Goal: Task Accomplishment & Management: Complete application form

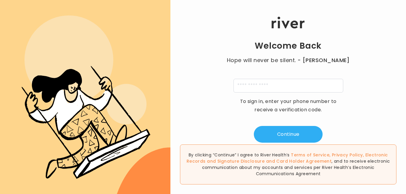
click at [289, 35] on div "Welcome Back Hope will never be silent. - [PERSON_NAME] To sign in, enter your …" at bounding box center [287, 80] width 235 height 126
click at [277, 86] on input "tel" at bounding box center [288, 86] width 110 height 14
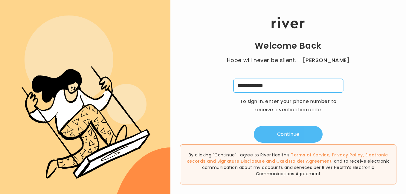
type input "**********"
click at [278, 134] on button "Continue" at bounding box center [288, 134] width 69 height 17
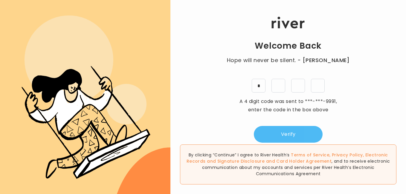
type input "*"
click at [277, 136] on button "Verify" at bounding box center [288, 134] width 69 height 17
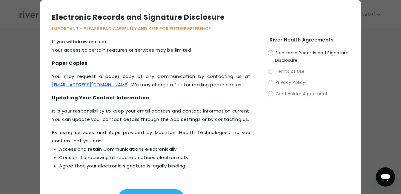
scroll to position [78, 0]
click at [270, 50] on label "Electronic Records and Signature Disclosure" at bounding box center [309, 56] width 79 height 15
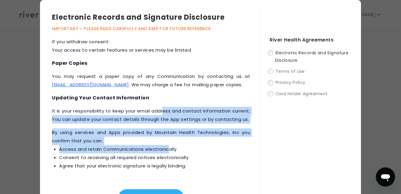
drag, startPoint x: 168, startPoint y: 149, endPoint x: 172, endPoint y: 101, distance: 47.7
click at [172, 101] on div "This Electronic Records and Signature Disclosure (“Disclosure”) applies to all …" at bounding box center [156, 122] width 208 height 168
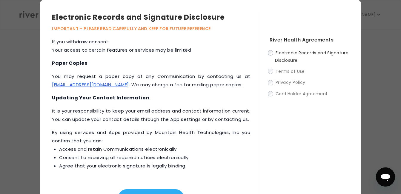
drag, startPoint x: 172, startPoint y: 101, endPoint x: 316, endPoint y: 137, distance: 148.5
click at [316, 137] on div "River Health Agreements Electronic Records and Signature Disclosure Terms of Us…" at bounding box center [304, 109] width 89 height 194
drag, startPoint x: 370, startPoint y: 120, endPoint x: 372, endPoint y: 149, distance: 29.3
click at [372, 149] on div "Electronic Records and Signature Disclosure IMPORTANT – PLEASE READ CAREFULLY A…" at bounding box center [200, 108] width 401 height 216
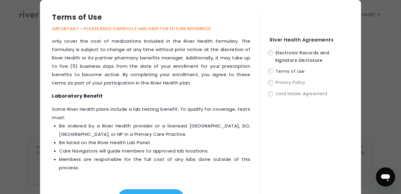
scroll to position [894, 0]
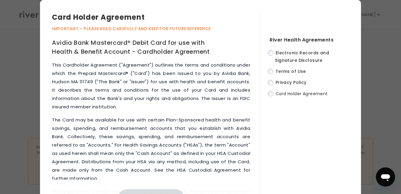
click at [227, 120] on p "The Card may be available for use with certain Plan-Sponsored health and benefi…" at bounding box center [151, 149] width 198 height 67
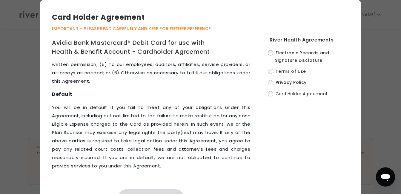
scroll to position [3442, 0]
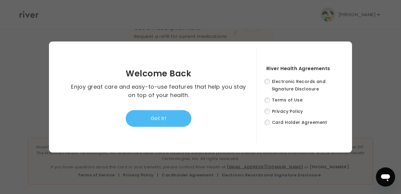
click at [164, 113] on button "Got it!" at bounding box center [159, 118] width 66 height 17
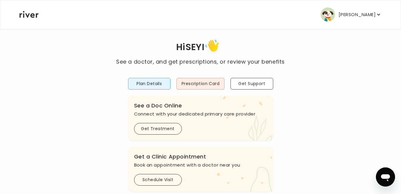
scroll to position [0, 0]
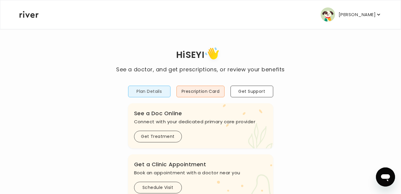
click at [155, 93] on button "Plan Details" at bounding box center [149, 92] width 42 height 12
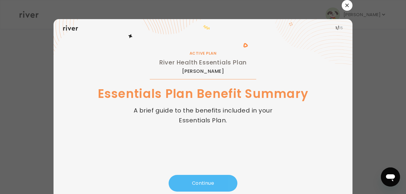
click at [194, 186] on button "Continue" at bounding box center [202, 183] width 69 height 17
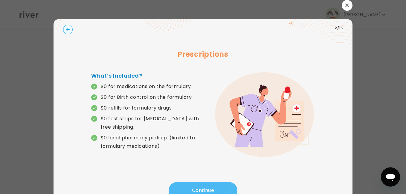
click at [194, 186] on button "Continue" at bounding box center [202, 190] width 69 height 17
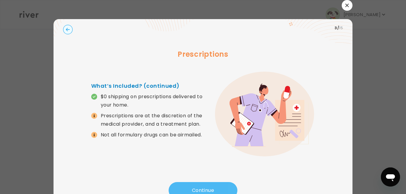
click at [194, 186] on button "Continue" at bounding box center [202, 190] width 69 height 17
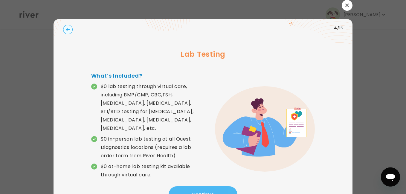
click at [194, 186] on button "Continue" at bounding box center [202, 194] width 69 height 17
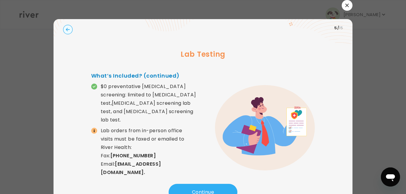
click at [67, 28] on circle "button" at bounding box center [67, 29] width 9 height 9
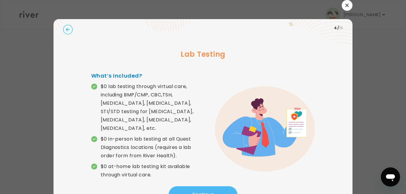
click at [196, 186] on button "Continue" at bounding box center [202, 194] width 69 height 17
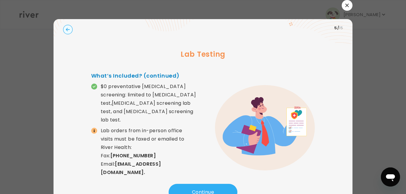
click at [345, 7] on button "button" at bounding box center [346, 5] width 11 height 11
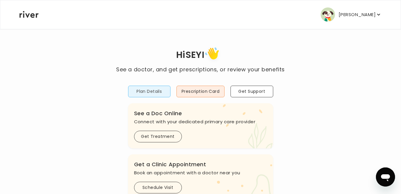
click at [146, 92] on button "Plan Details" at bounding box center [149, 92] width 42 height 12
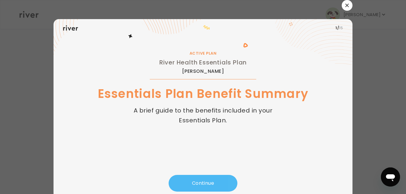
click at [196, 182] on button "Continue" at bounding box center [202, 183] width 69 height 17
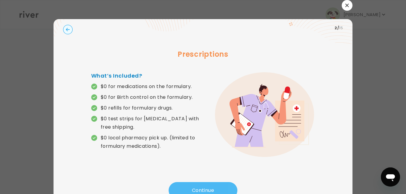
click at [196, 182] on div "Prescriptions What’s Included? $0 for medications on the formulary. $0 for Birt…" at bounding box center [203, 109] width 280 height 145
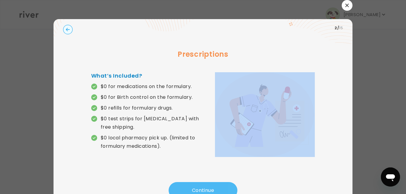
click at [196, 182] on div "Prescriptions What’s Included? $0 for medications on the formulary. $0 for Birt…" at bounding box center [203, 109] width 280 height 145
click at [198, 192] on button "Continue" at bounding box center [202, 190] width 69 height 17
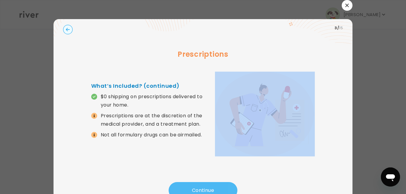
click at [198, 192] on button "Continue" at bounding box center [202, 190] width 69 height 17
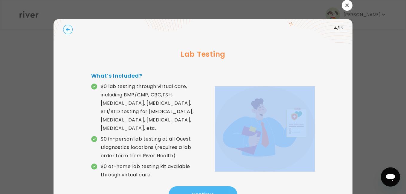
click at [198, 192] on button "Continue" at bounding box center [202, 194] width 69 height 17
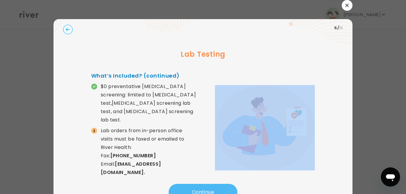
click at [198, 192] on button "Continue" at bounding box center [202, 192] width 69 height 17
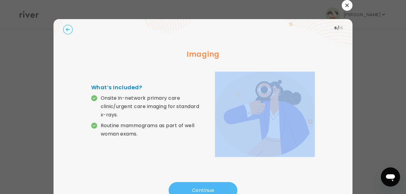
click at [198, 192] on button "Continue" at bounding box center [202, 190] width 69 height 17
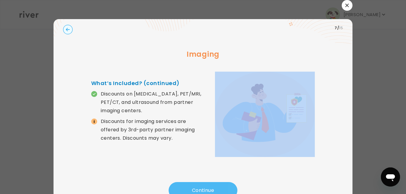
click at [198, 192] on button "Continue" at bounding box center [202, 190] width 69 height 17
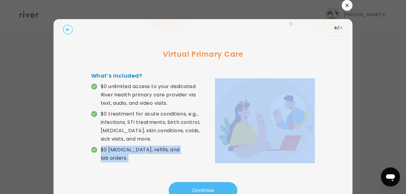
click at [198, 192] on button "Continue" at bounding box center [202, 190] width 69 height 17
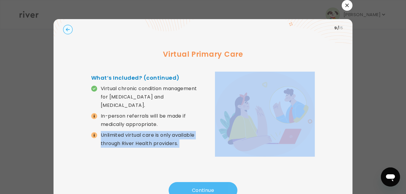
click at [198, 192] on button "Continue" at bounding box center [202, 190] width 69 height 17
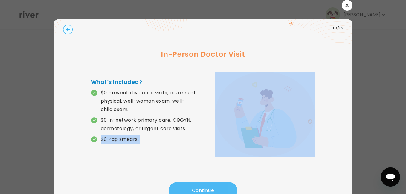
click at [198, 192] on button "Continue" at bounding box center [202, 190] width 69 height 17
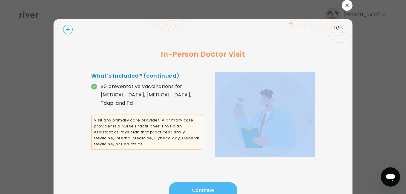
click at [198, 192] on button "Continue" at bounding box center [202, 190] width 69 height 17
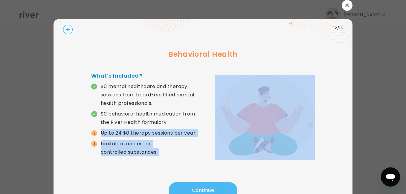
click at [198, 192] on button "Continue" at bounding box center [202, 190] width 69 height 17
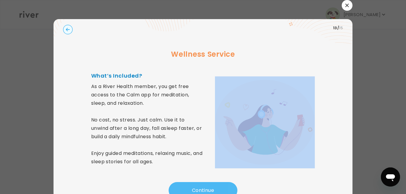
click at [198, 192] on button "Continue" at bounding box center [202, 190] width 69 height 17
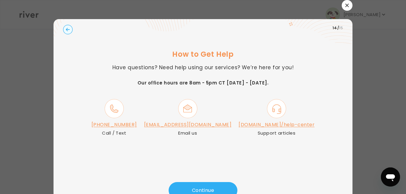
click at [341, 4] on button "button" at bounding box center [346, 5] width 11 height 11
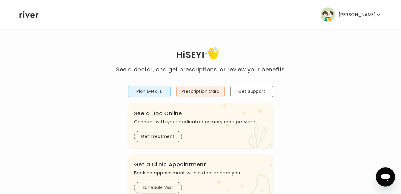
click at [160, 186] on button "Schedule Visit" at bounding box center [158, 188] width 48 height 12
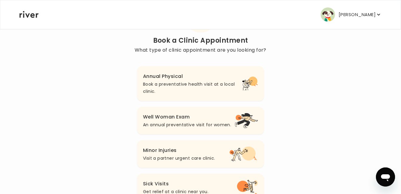
scroll to position [41, 0]
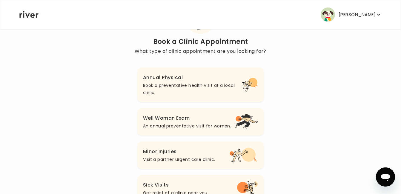
click at [161, 78] on h3 "Annual Physical" at bounding box center [192, 77] width 99 height 8
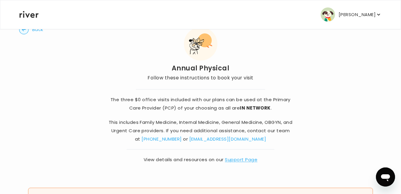
scroll to position [27, 0]
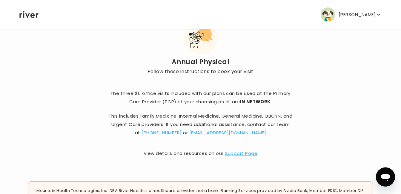
click at [380, 16] on icon "button" at bounding box center [379, 15] width 6 height 6
click at [275, 59] on div "Back Annual Physical Follow these instructions to book your visit The three $0 …" at bounding box center [200, 88] width 363 height 173
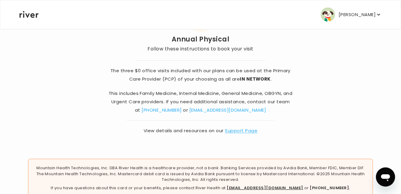
scroll to position [48, 0]
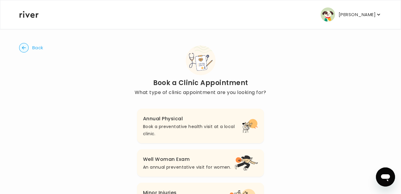
click at [22, 47] on circle "button" at bounding box center [23, 47] width 9 height 9
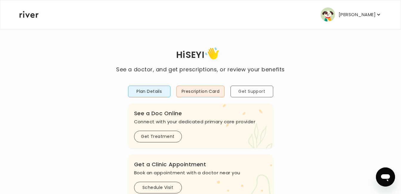
click at [248, 88] on button "Get Support" at bounding box center [252, 92] width 42 height 12
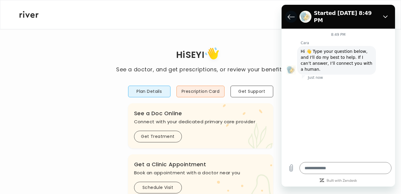
click at [288, 16] on icon "Back to the conversation list" at bounding box center [291, 16] width 7 height 7
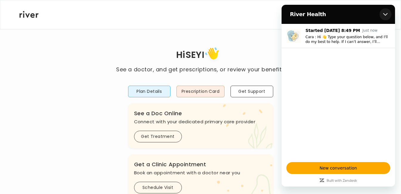
click at [384, 13] on icon "Close" at bounding box center [385, 14] width 4 height 3
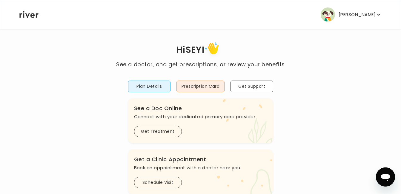
scroll to position [9, 0]
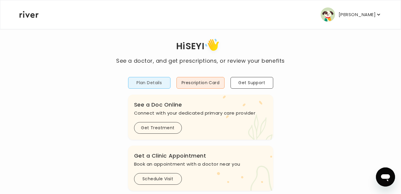
click at [146, 82] on button "Plan Details" at bounding box center [149, 83] width 42 height 12
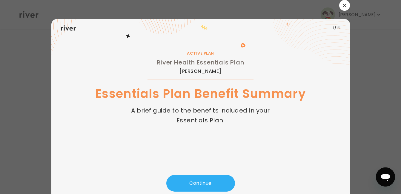
scroll to position [0, 0]
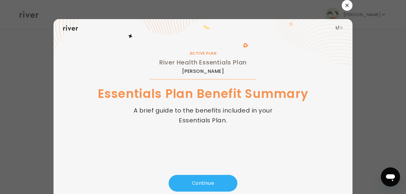
click at [345, 7] on icon "button" at bounding box center [346, 5] width 3 height 3
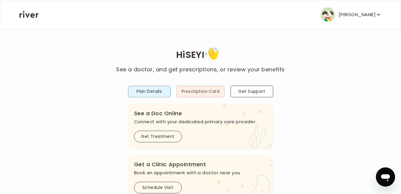
click at [209, 90] on button "Prescription Card" at bounding box center [201, 92] width 48 height 12
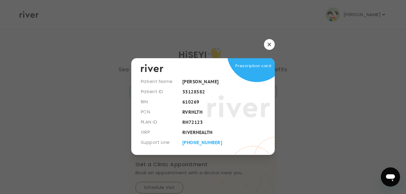
click at [271, 42] on button "button" at bounding box center [269, 44] width 11 height 11
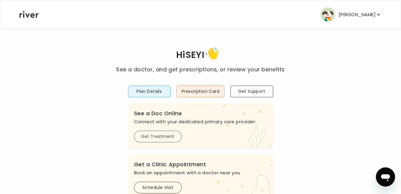
click at [165, 135] on button "Get Treatment" at bounding box center [158, 137] width 48 height 12
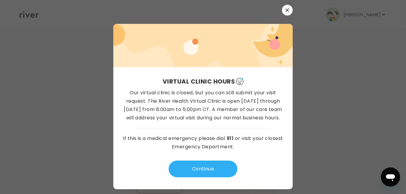
click at [287, 9] on icon "button" at bounding box center [287, 10] width 4 height 4
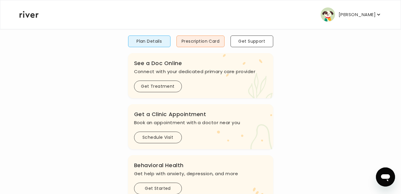
scroll to position [65, 0]
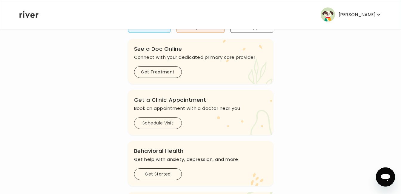
click at [167, 123] on button "Schedule Visit" at bounding box center [158, 123] width 48 height 12
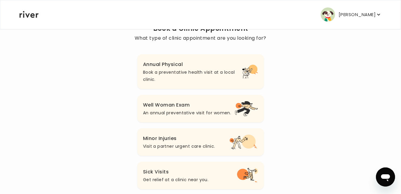
scroll to position [51, 0]
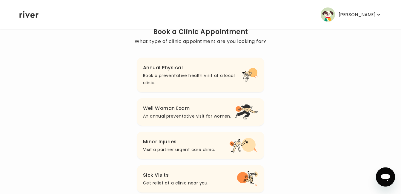
click at [168, 74] on p "Book a preventative health visit at a local clinic." at bounding box center [192, 79] width 99 height 14
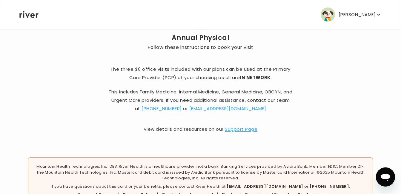
click at [205, 45] on p "Follow these instructions to book your visit" at bounding box center [201, 47] width 106 height 8
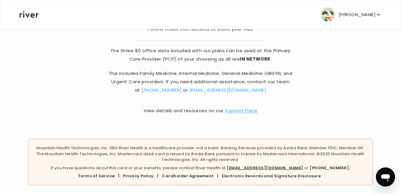
scroll to position [71, 0]
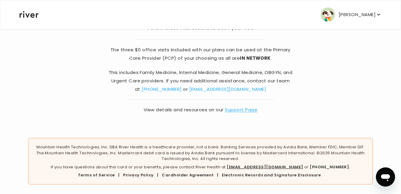
click at [377, 16] on icon "button" at bounding box center [379, 15] width 6 height 6
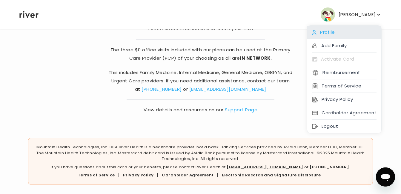
click at [338, 34] on div "Profile" at bounding box center [344, 32] width 74 height 13
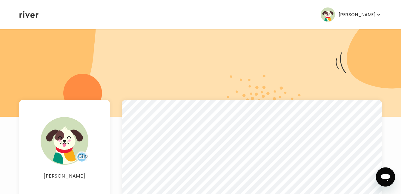
scroll to position [4, 0]
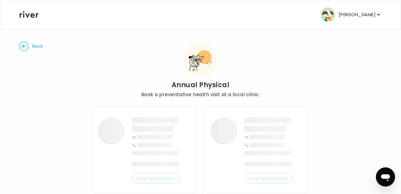
scroll to position [71, 0]
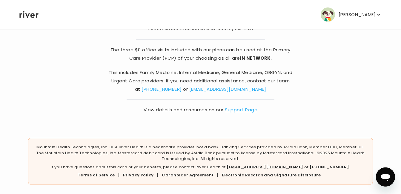
click at [243, 111] on link "Support Page" at bounding box center [241, 110] width 33 height 6
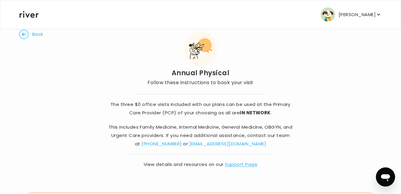
scroll to position [0, 0]
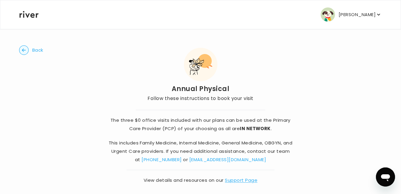
click at [203, 97] on p "Follow these instructions to book your visit" at bounding box center [201, 98] width 106 height 8
click at [262, 129] on strong "IN NETWORK" at bounding box center [255, 128] width 31 height 6
click at [243, 150] on p "This includes Family Medicine, Internal Medicine, General Medicine, OBGYN, and …" at bounding box center [200, 151] width 185 height 25
click at [22, 50] on icon "button" at bounding box center [24, 49] width 4 height 3
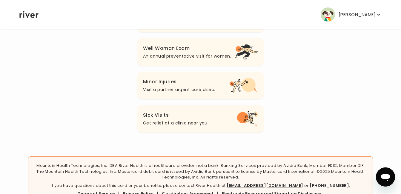
scroll to position [113, 0]
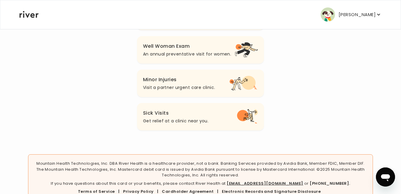
click at [165, 115] on h3 "Sick Visits" at bounding box center [175, 113] width 65 height 8
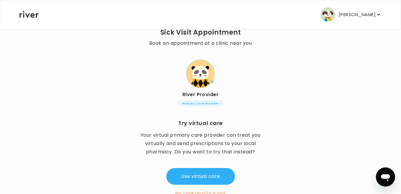
scroll to position [46, 0]
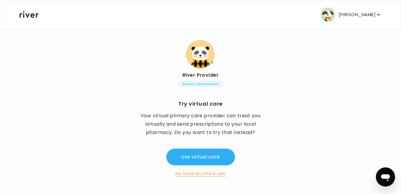
click at [212, 175] on button "No, book an office visit" at bounding box center [200, 173] width 50 height 7
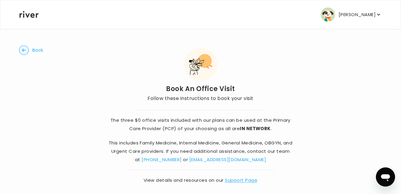
click at [22, 48] on circle "button" at bounding box center [23, 50] width 9 height 9
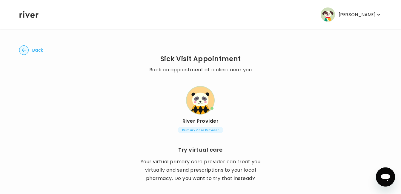
scroll to position [46, 0]
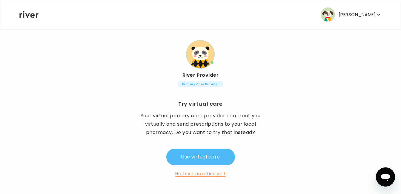
click at [198, 155] on button "Use virtual care" at bounding box center [200, 157] width 69 height 17
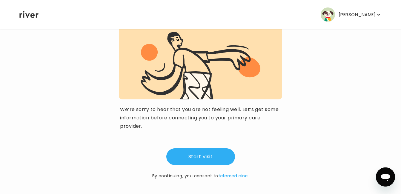
scroll to position [67, 0]
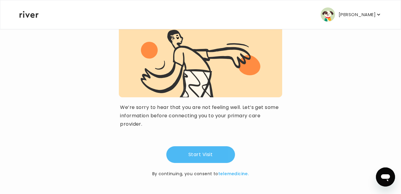
click at [196, 155] on button "Start Visit" at bounding box center [200, 154] width 69 height 17
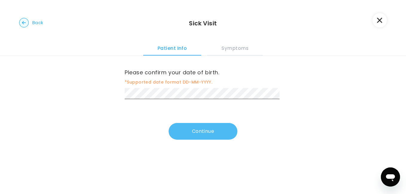
click at [209, 131] on button "Continue" at bounding box center [202, 131] width 69 height 17
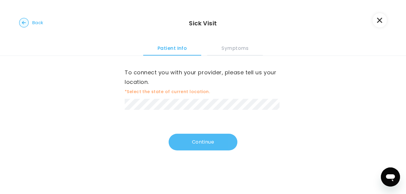
click at [173, 137] on button "Continue" at bounding box center [202, 142] width 69 height 17
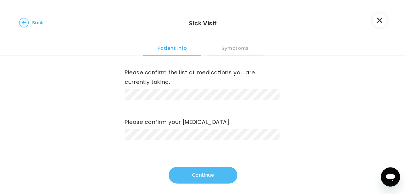
click at [210, 173] on button "Continue" at bounding box center [202, 175] width 69 height 17
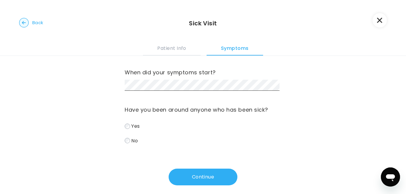
click at [25, 25] on circle "button" at bounding box center [23, 22] width 9 height 9
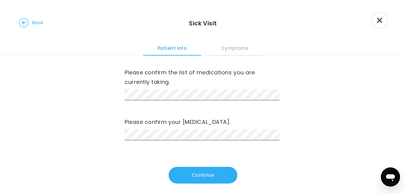
click at [25, 25] on circle "button" at bounding box center [23, 22] width 9 height 9
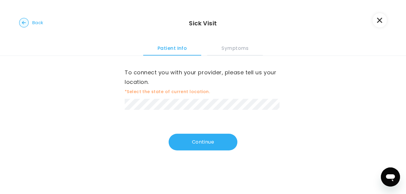
click at [25, 25] on circle "button" at bounding box center [23, 22] width 9 height 9
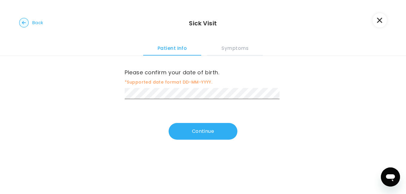
click at [25, 25] on circle "button" at bounding box center [23, 22] width 9 height 9
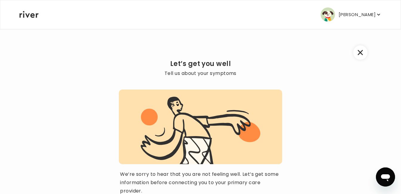
click at [362, 53] on icon "button" at bounding box center [360, 52] width 5 height 5
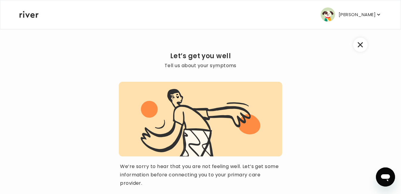
scroll to position [7, 0]
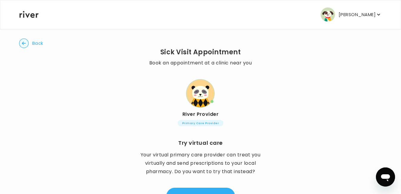
scroll to position [46, 0]
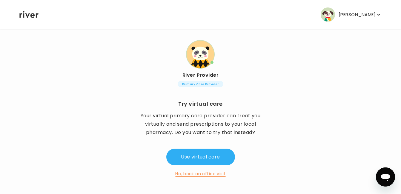
click at [202, 175] on button "No, book an office visit" at bounding box center [200, 173] width 50 height 7
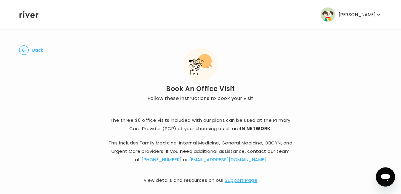
click at [379, 13] on icon "button" at bounding box center [379, 15] width 6 height 6
click at [26, 52] on circle "button" at bounding box center [23, 50] width 9 height 9
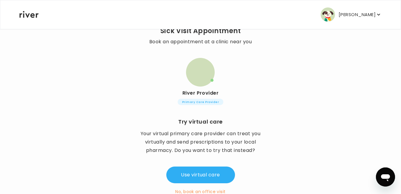
scroll to position [46, 0]
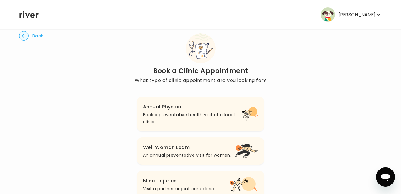
scroll to position [11, 0]
click at [212, 114] on p "Book a preventative health visit at a local clinic." at bounding box center [192, 119] width 99 height 14
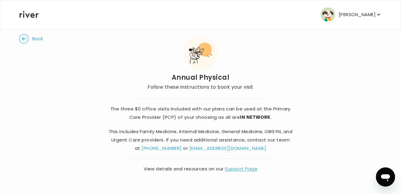
click at [378, 14] on icon "button" at bounding box center [379, 15] width 6 height 6
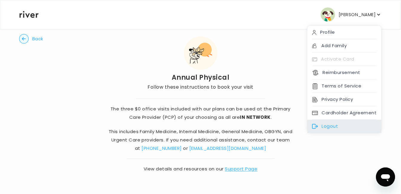
click at [321, 129] on div "Logout" at bounding box center [344, 126] width 74 height 13
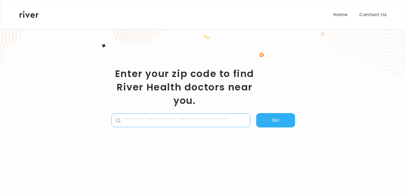
click at [129, 120] on input "zipCode" at bounding box center [184, 120] width 129 height 13
type input "*****"
click at [281, 118] on button "Go" at bounding box center [275, 120] width 39 height 14
select select "**"
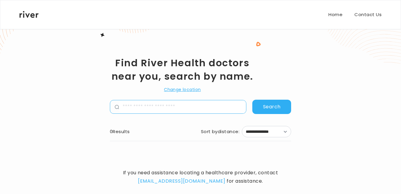
scroll to position [19, 0]
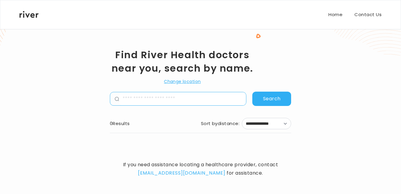
click at [215, 98] on input "name" at bounding box center [182, 98] width 127 height 13
click at [193, 80] on button "Change location" at bounding box center [182, 81] width 37 height 7
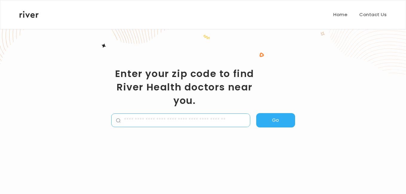
click at [171, 122] on input "zipCode" at bounding box center [184, 120] width 129 height 13
type input "*****"
click at [282, 122] on button "Go" at bounding box center [275, 120] width 39 height 14
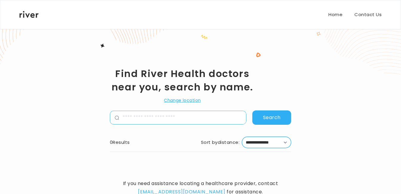
click at [285, 141] on select "**********" at bounding box center [266, 142] width 49 height 11
select select "**"
click at [242, 137] on select "**********" at bounding box center [266, 142] width 49 height 11
click at [280, 115] on button "Search" at bounding box center [271, 118] width 39 height 14
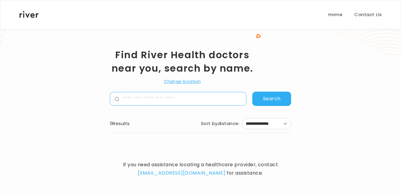
click at [128, 105] on input "name" at bounding box center [182, 98] width 127 height 13
click at [169, 96] on input "name" at bounding box center [182, 98] width 127 height 13
type input "**********"
click at [254, 101] on button "Search" at bounding box center [271, 99] width 39 height 14
click at [275, 99] on button "Search" at bounding box center [271, 99] width 39 height 14
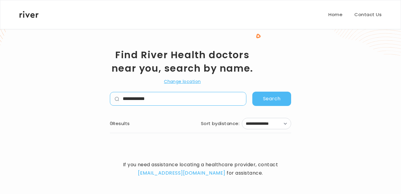
click at [272, 96] on button "Search" at bounding box center [271, 99] width 39 height 14
click at [269, 95] on button "Search" at bounding box center [271, 99] width 39 height 14
click at [177, 76] on div "Find River Health doctors near you, search by name. Change location" at bounding box center [182, 67] width 145 height 38
click at [176, 80] on button "Change location" at bounding box center [182, 81] width 37 height 7
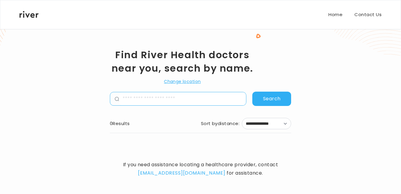
scroll to position [0, 0]
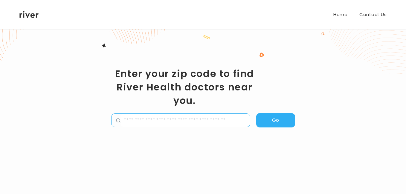
click at [159, 123] on input "zipCode" at bounding box center [184, 120] width 129 height 13
type input "*****"
click at [264, 119] on button "Go" at bounding box center [275, 120] width 39 height 14
select select "**"
